Goal: Find contact information: Find contact information

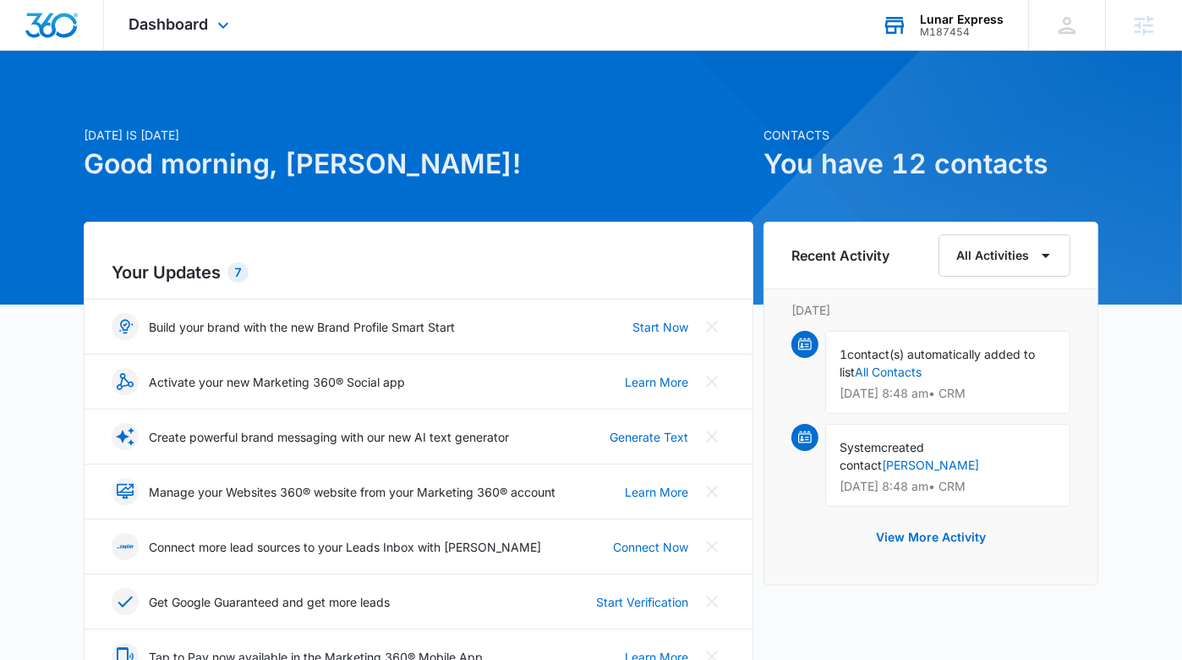
click at [972, 26] on div "M187454" at bounding box center [962, 32] width 84 height 12
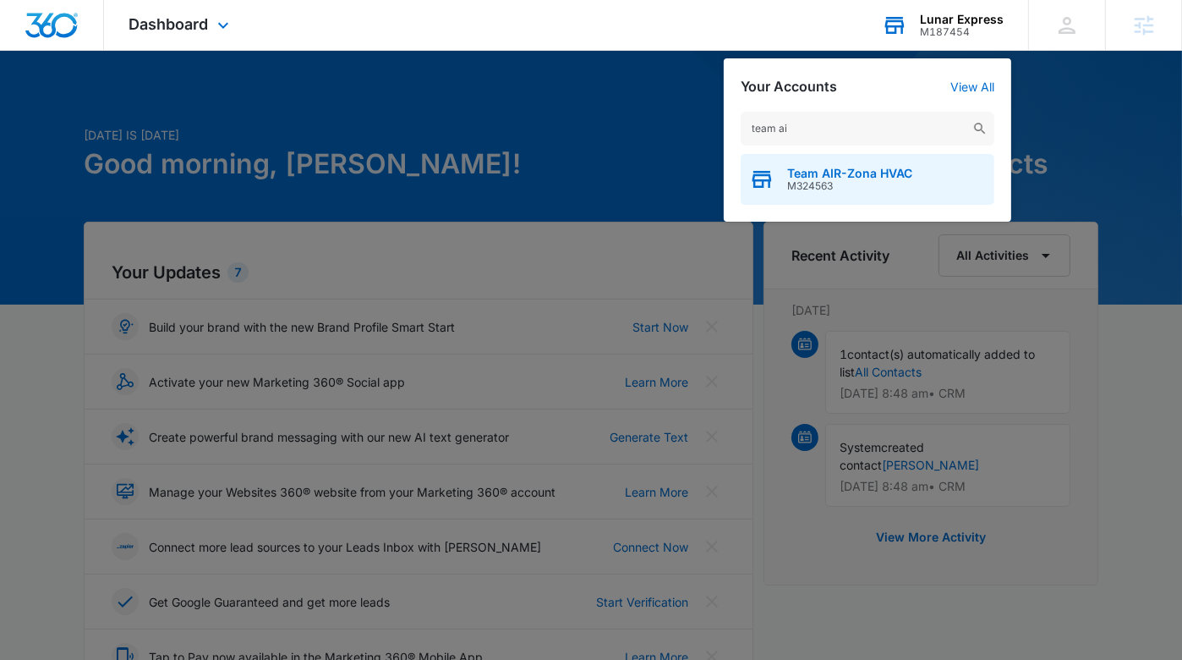
type input "team ai"
click at [912, 169] on span "Team AIR-Zona HVAC" at bounding box center [849, 174] width 125 height 14
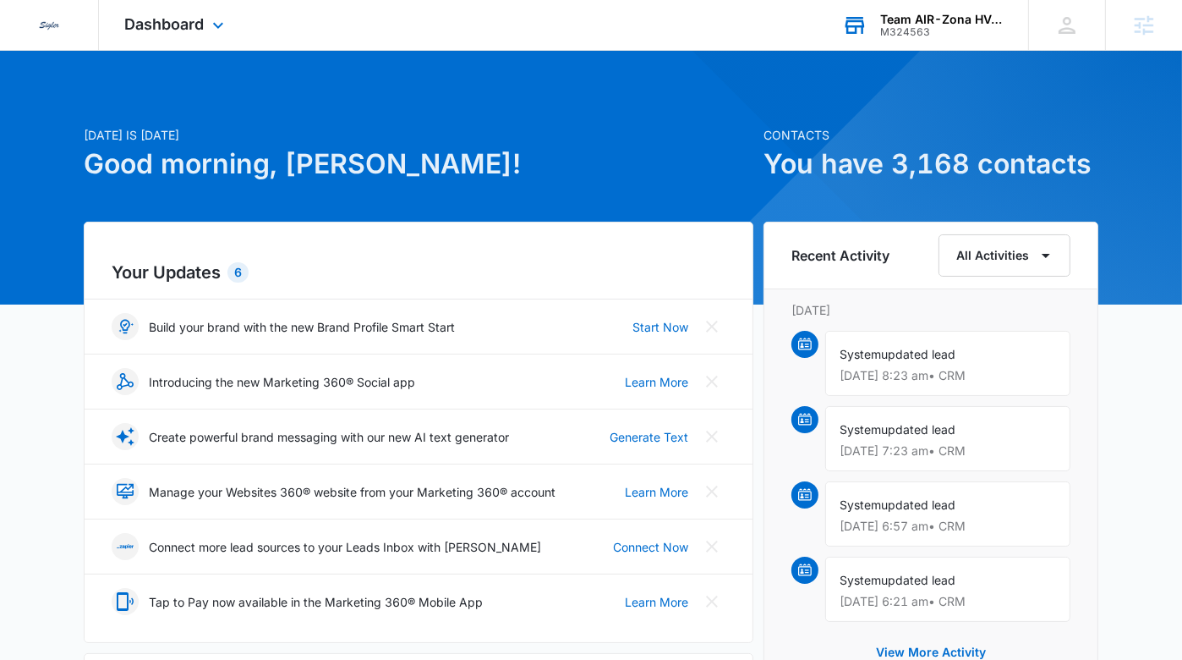
click at [206, 30] on div "Dashboard Apps Reputation CRM Email Social Payments POS Content Ads Intelligenc…" at bounding box center [176, 25] width 155 height 50
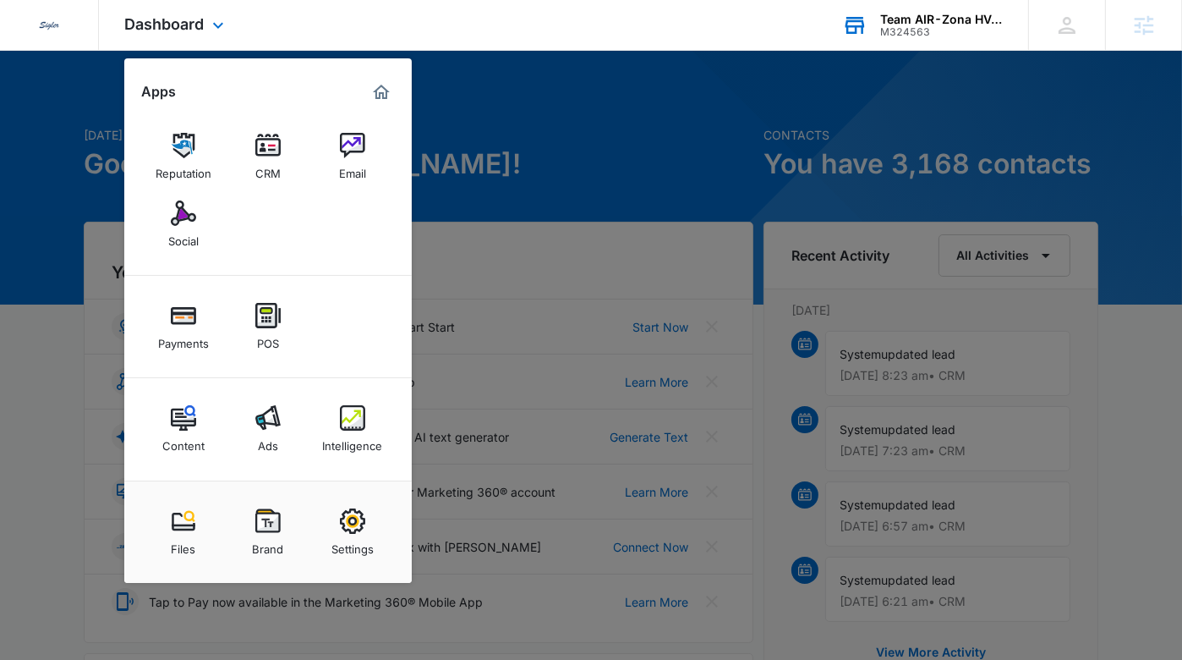
click at [320, 435] on div "Content Ads Intelligence" at bounding box center [268, 429] width 288 height 102
click at [350, 429] on img at bounding box center [352, 417] width 25 height 25
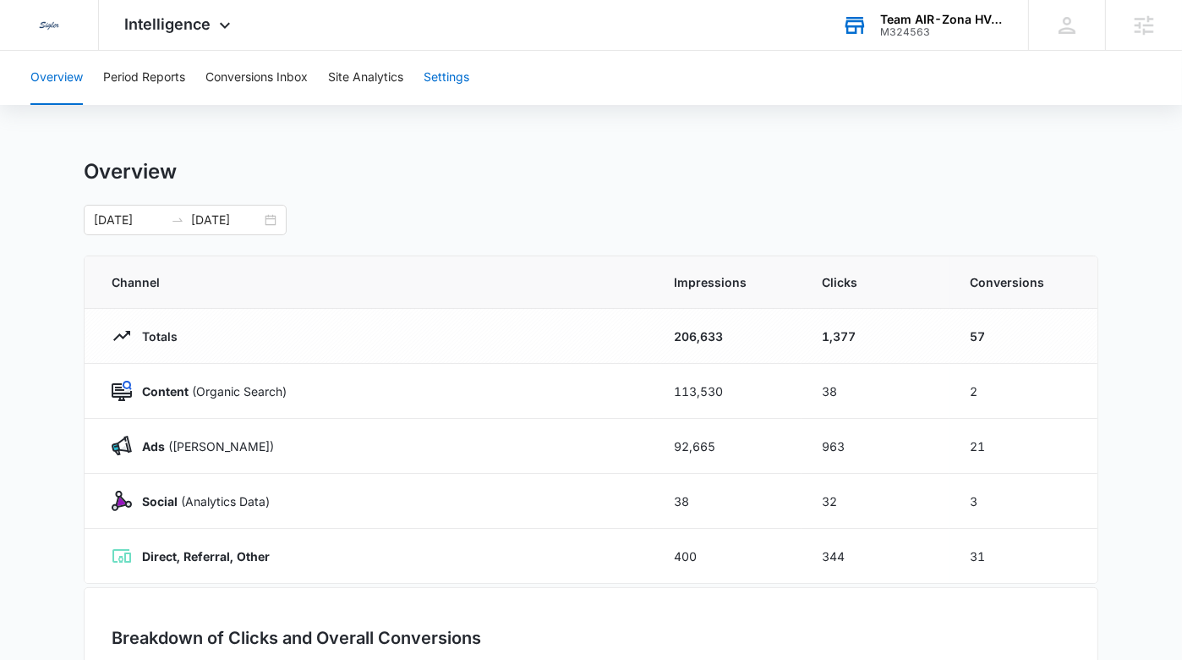
click at [452, 71] on button "Settings" at bounding box center [447, 78] width 46 height 54
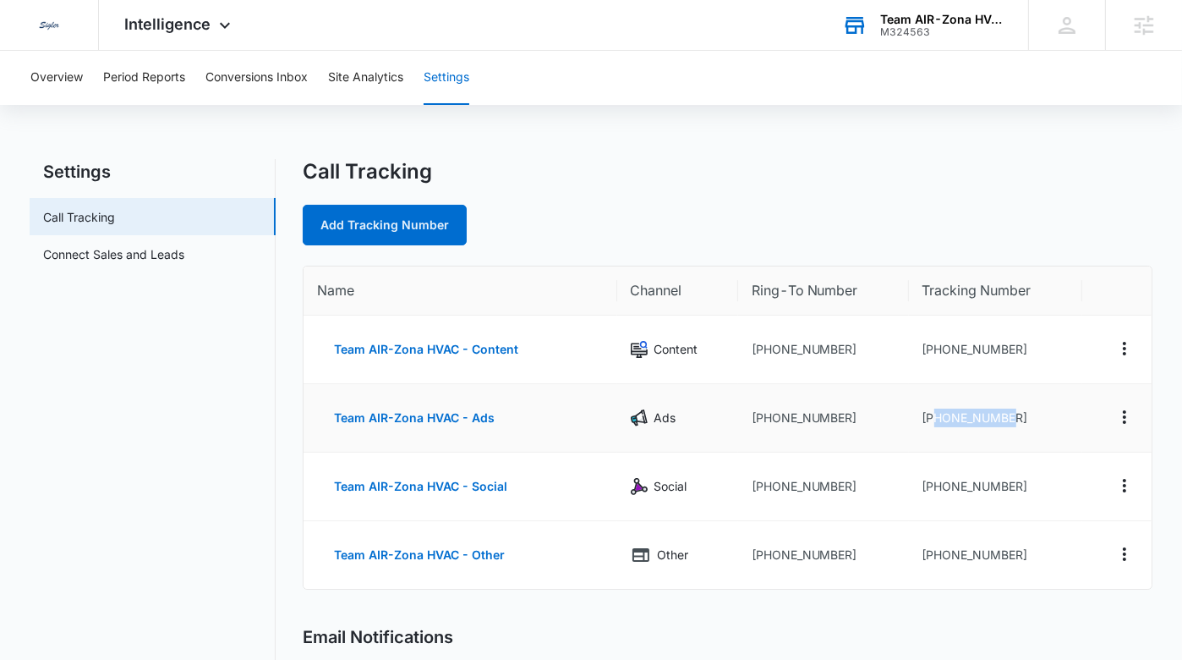
drag, startPoint x: 1055, startPoint y: 419, endPoint x: 933, endPoint y: 425, distance: 121.9
click at [933, 425] on td "[PHONE_NUMBER]" at bounding box center [996, 418] width 174 height 69
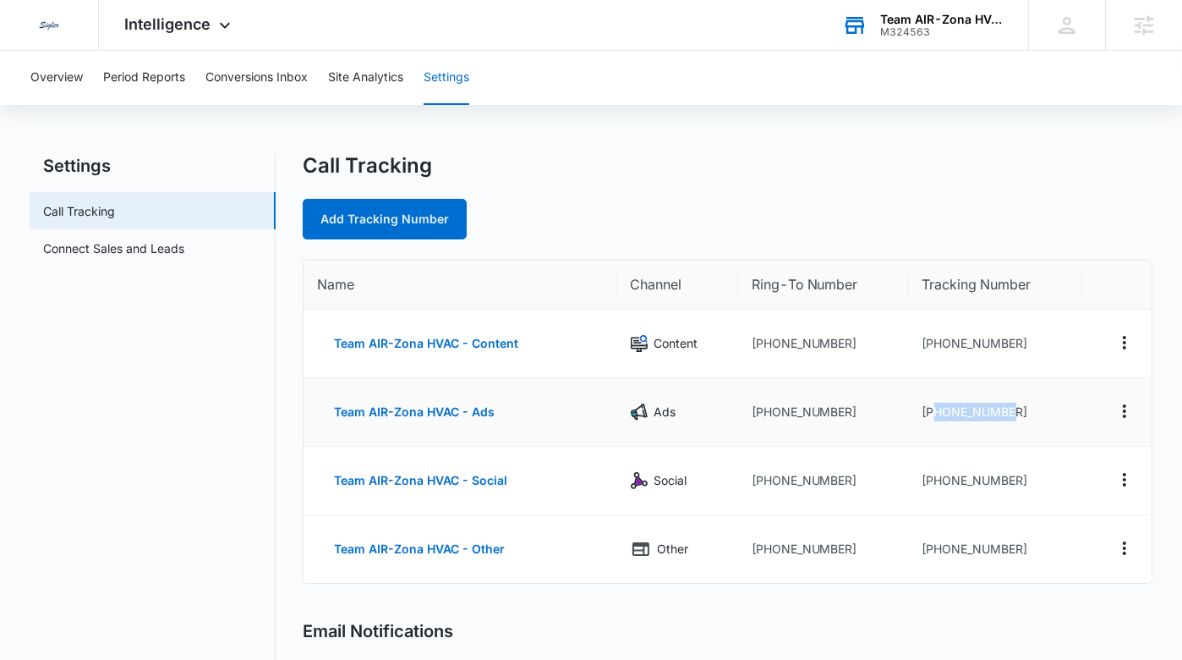
drag, startPoint x: 1033, startPoint y: 409, endPoint x: 935, endPoint y: 410, distance: 97.3
click at [935, 410] on td "[PHONE_NUMBER]" at bounding box center [996, 412] width 174 height 69
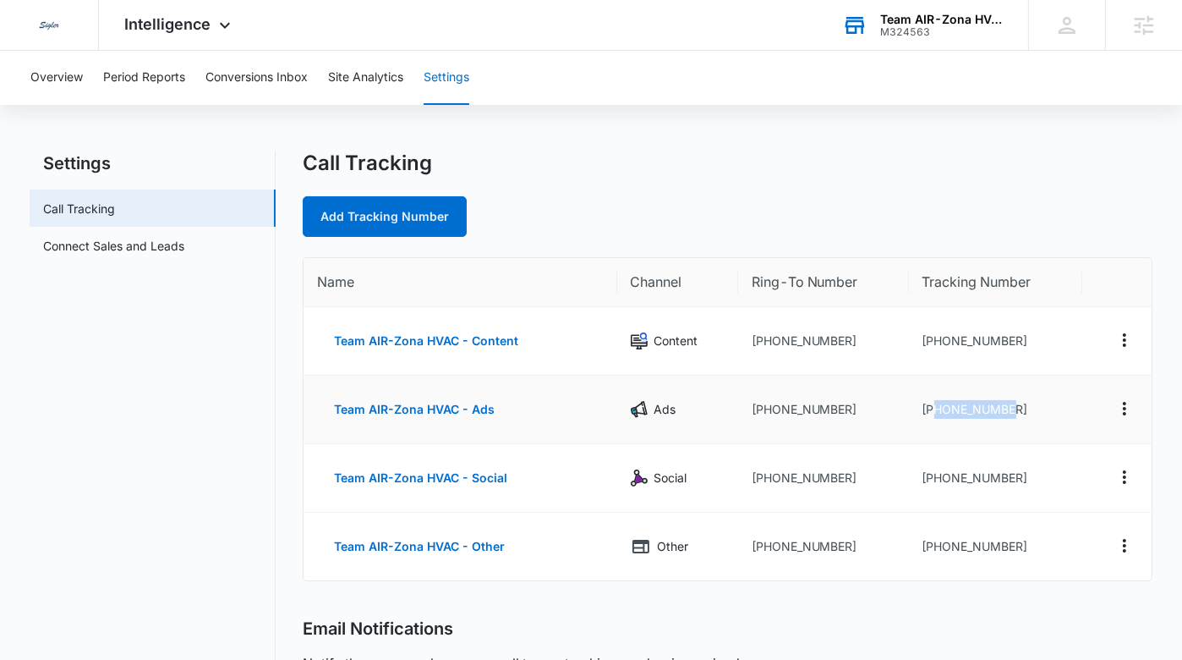
copy td "8337109221"
